Goal: Information Seeking & Learning: Learn about a topic

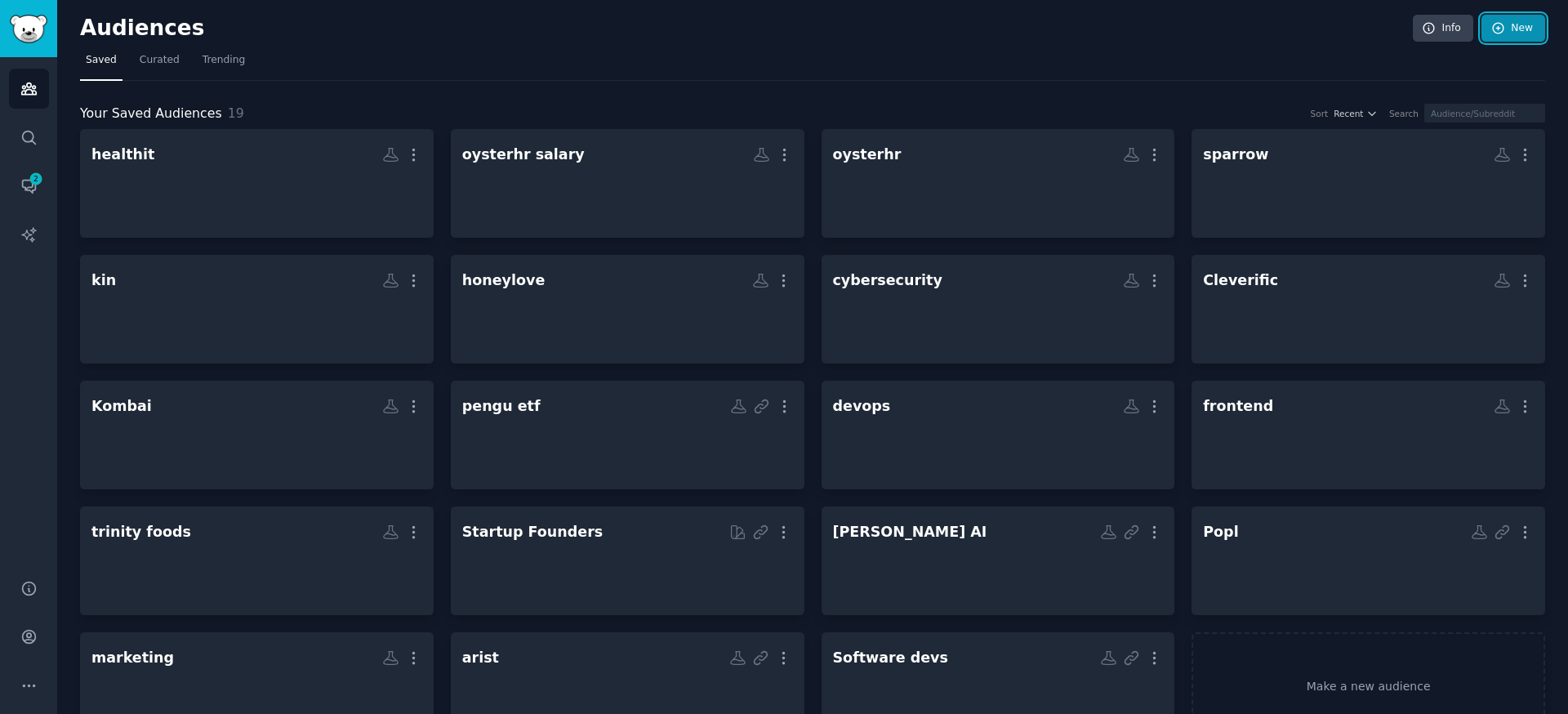
click at [1522, 34] on link "New" at bounding box center [1513, 28] width 64 height 28
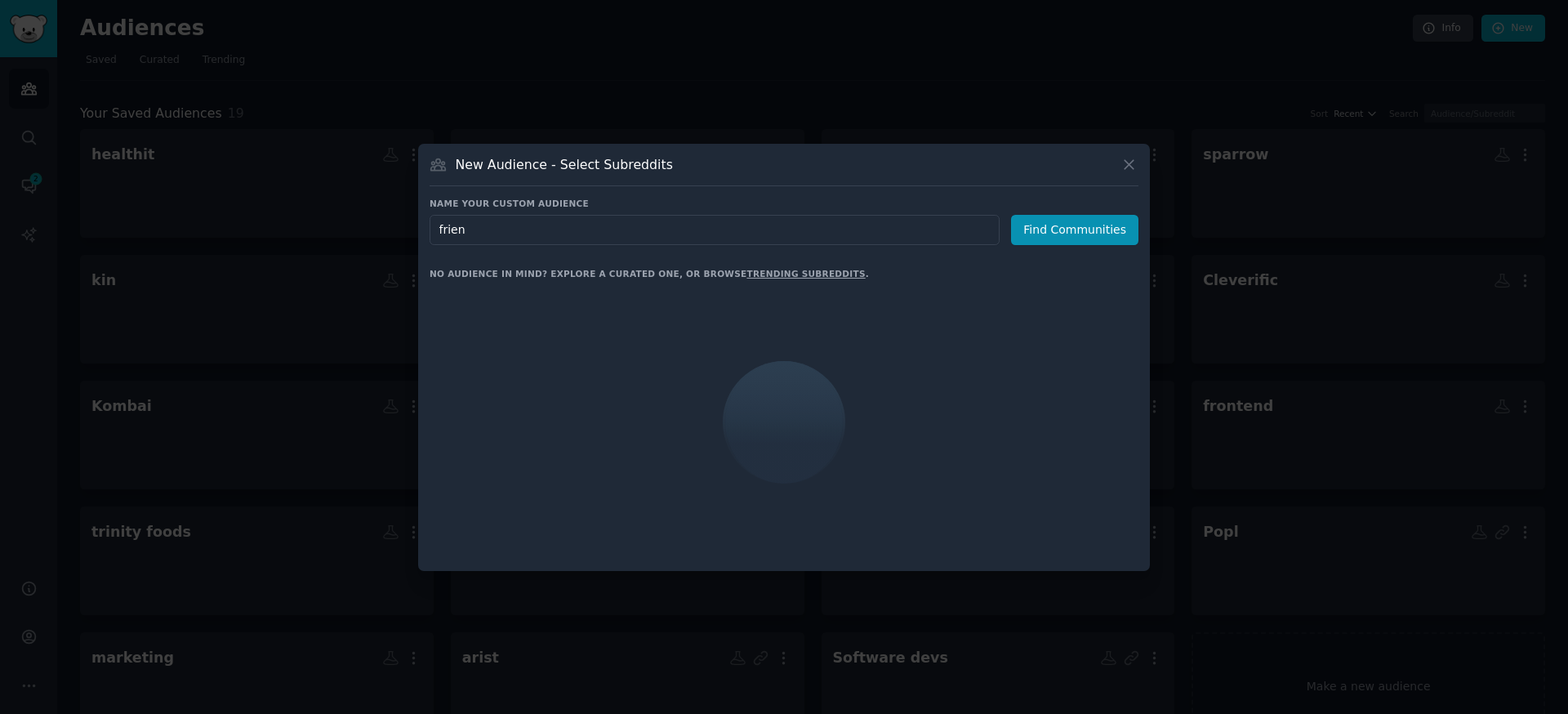
type input "friend"
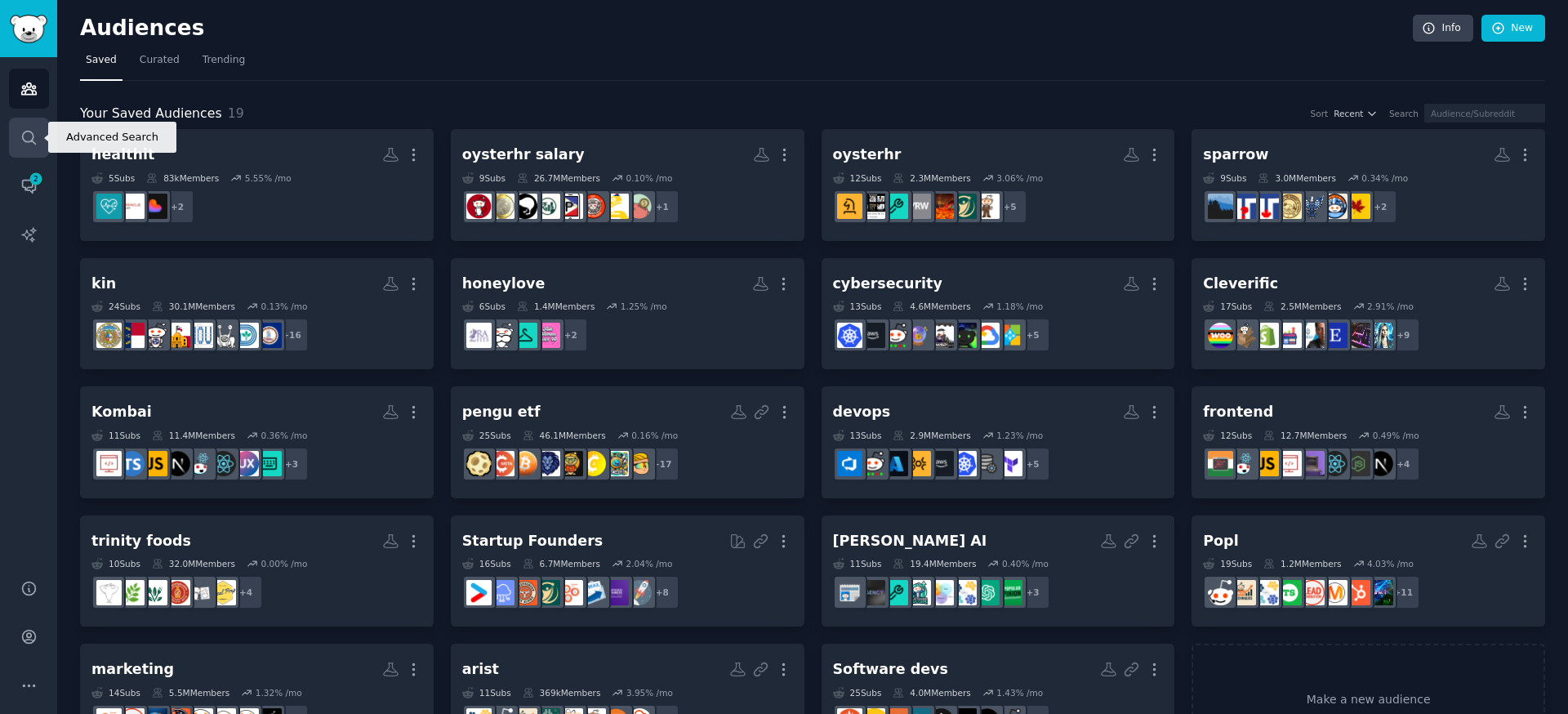
click at [46, 131] on link "Search" at bounding box center [28, 138] width 40 height 40
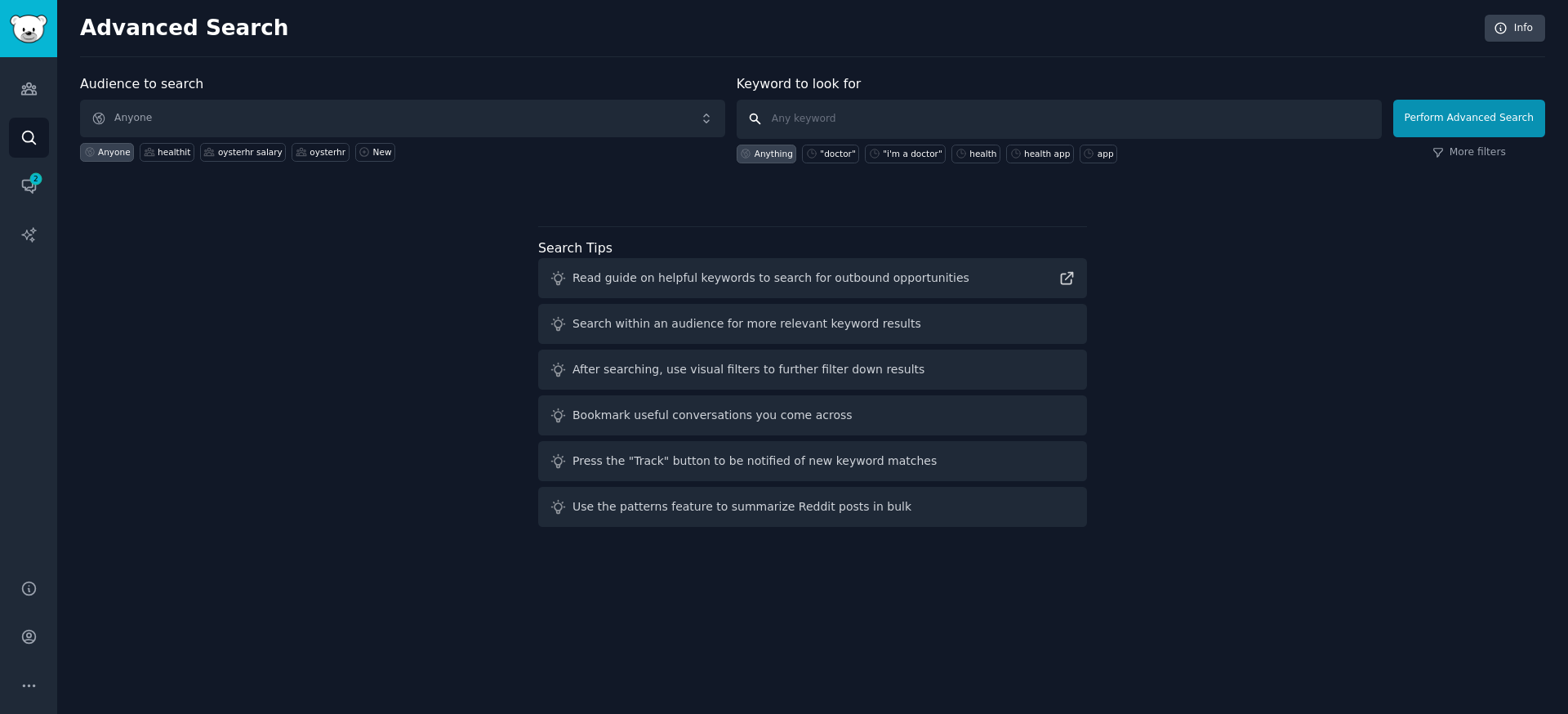
click at [796, 115] on input "text" at bounding box center [1059, 120] width 645 height 40
type input "[DOMAIN_NAME]"
click button "Perform Advanced Search" at bounding box center [1469, 119] width 152 height 38
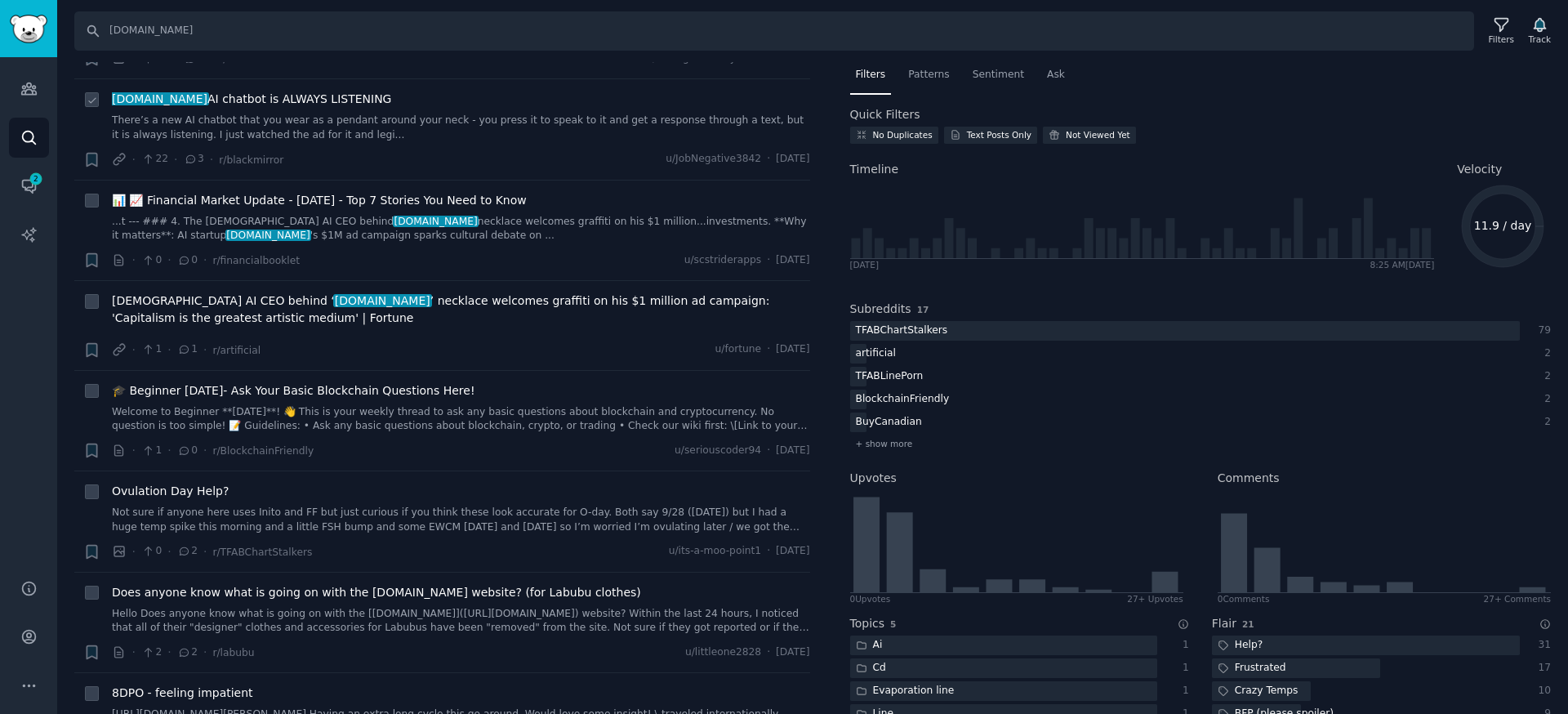
scroll to position [690, 0]
click at [542, 338] on div "[DEMOGRAPHIC_DATA] AI CEO behind ‘ [DOMAIN_NAME] ’ necklace welcomes graffiti o…" at bounding box center [461, 324] width 698 height 66
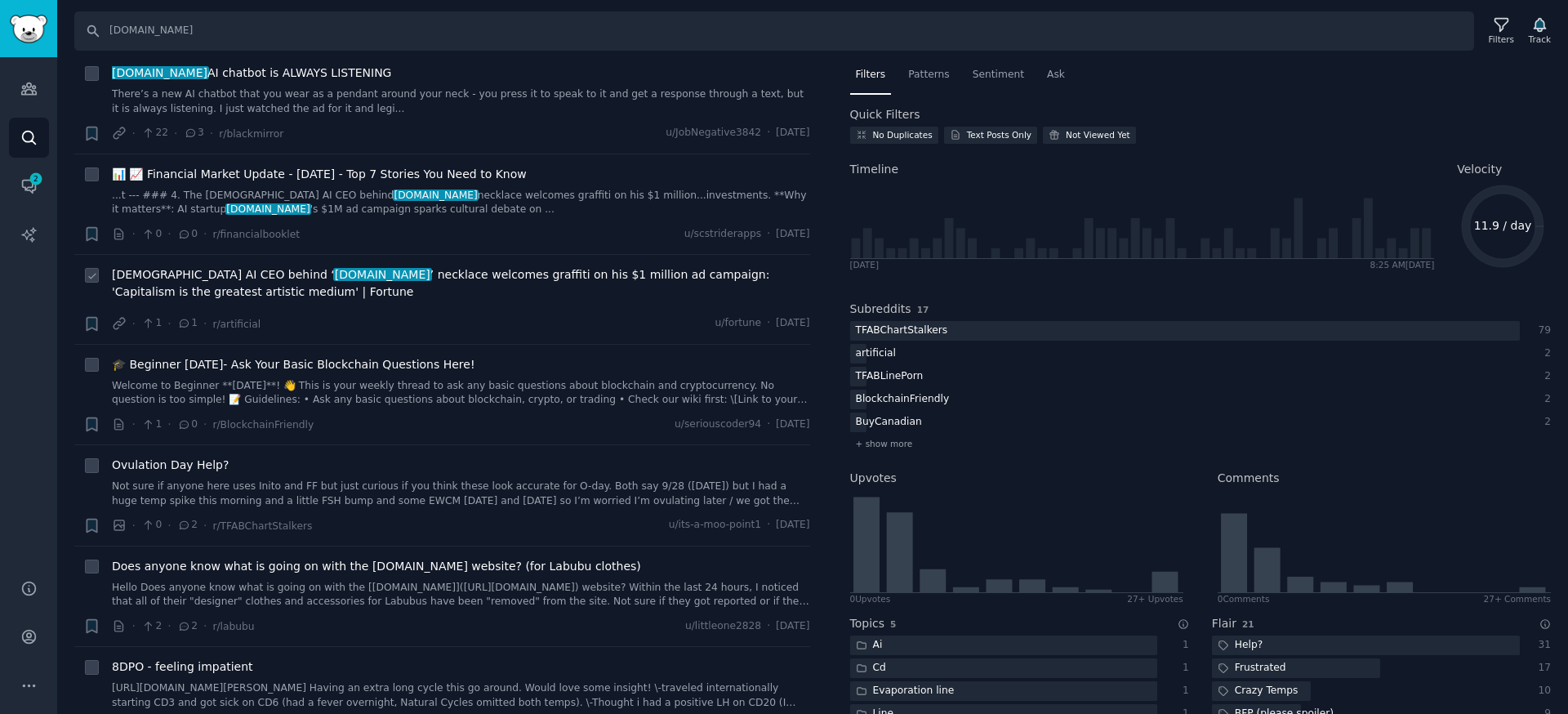
scroll to position [717, 0]
